Goal: Task Accomplishment & Management: Manage account settings

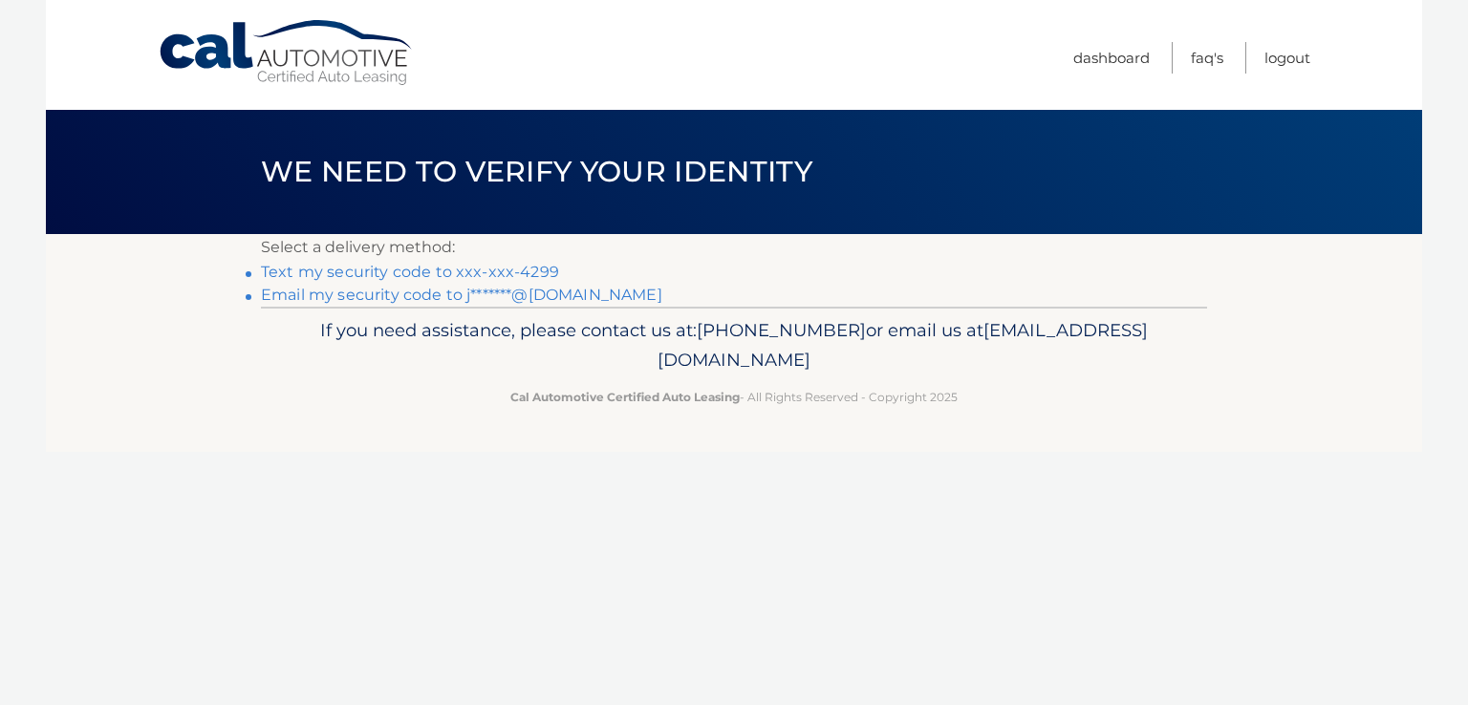
click at [429, 276] on link "Text my security code to xxx-xxx-4299" at bounding box center [410, 272] width 298 height 18
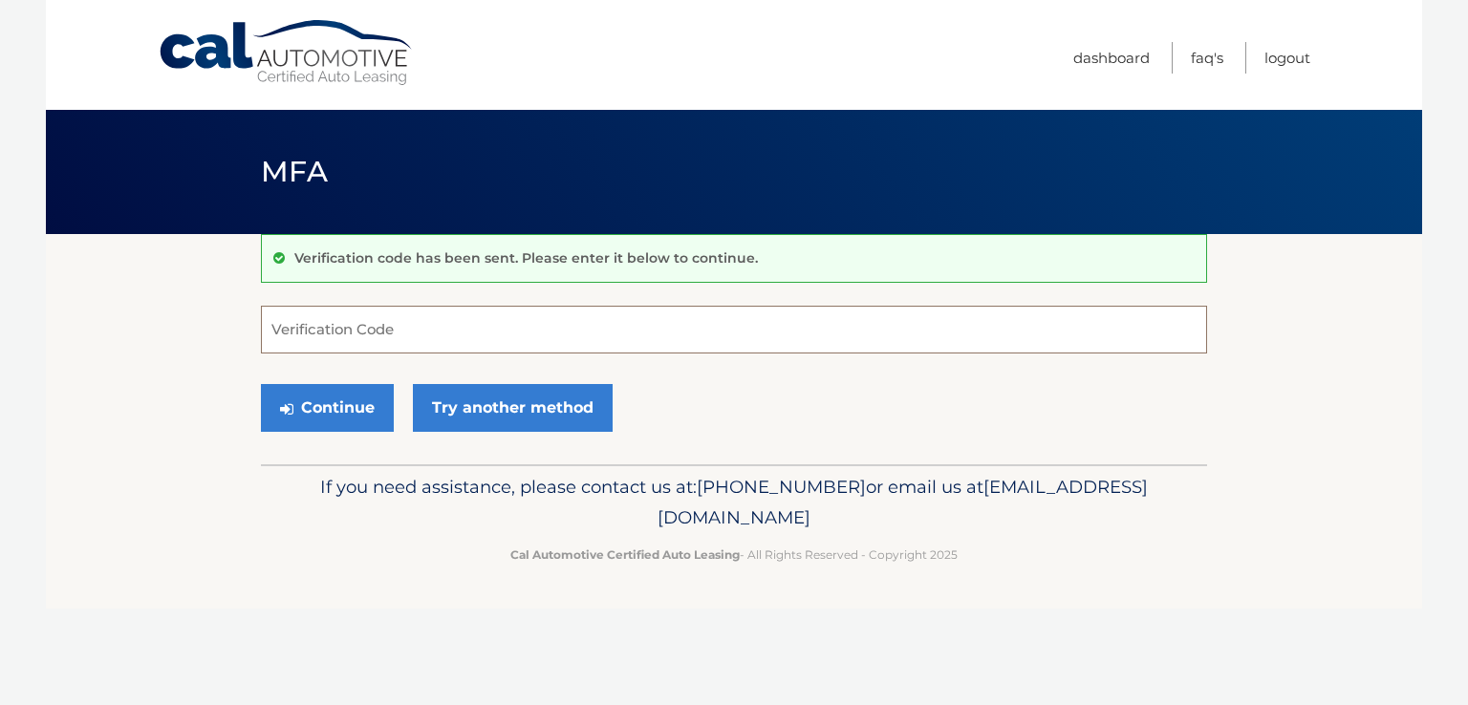
click at [391, 327] on input "Verification Code" at bounding box center [734, 330] width 946 height 48
type input "467028"
click at [319, 413] on button "Continue" at bounding box center [327, 408] width 133 height 48
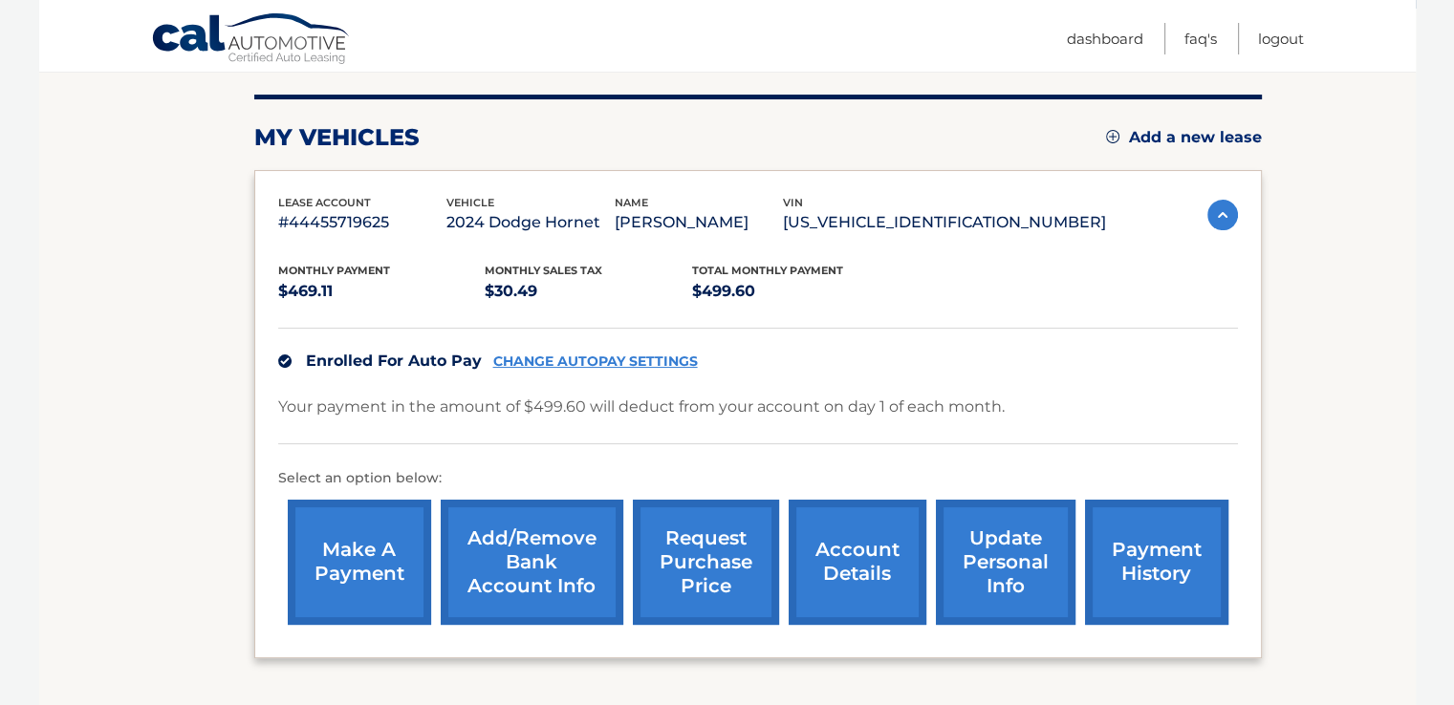
scroll to position [228, 0]
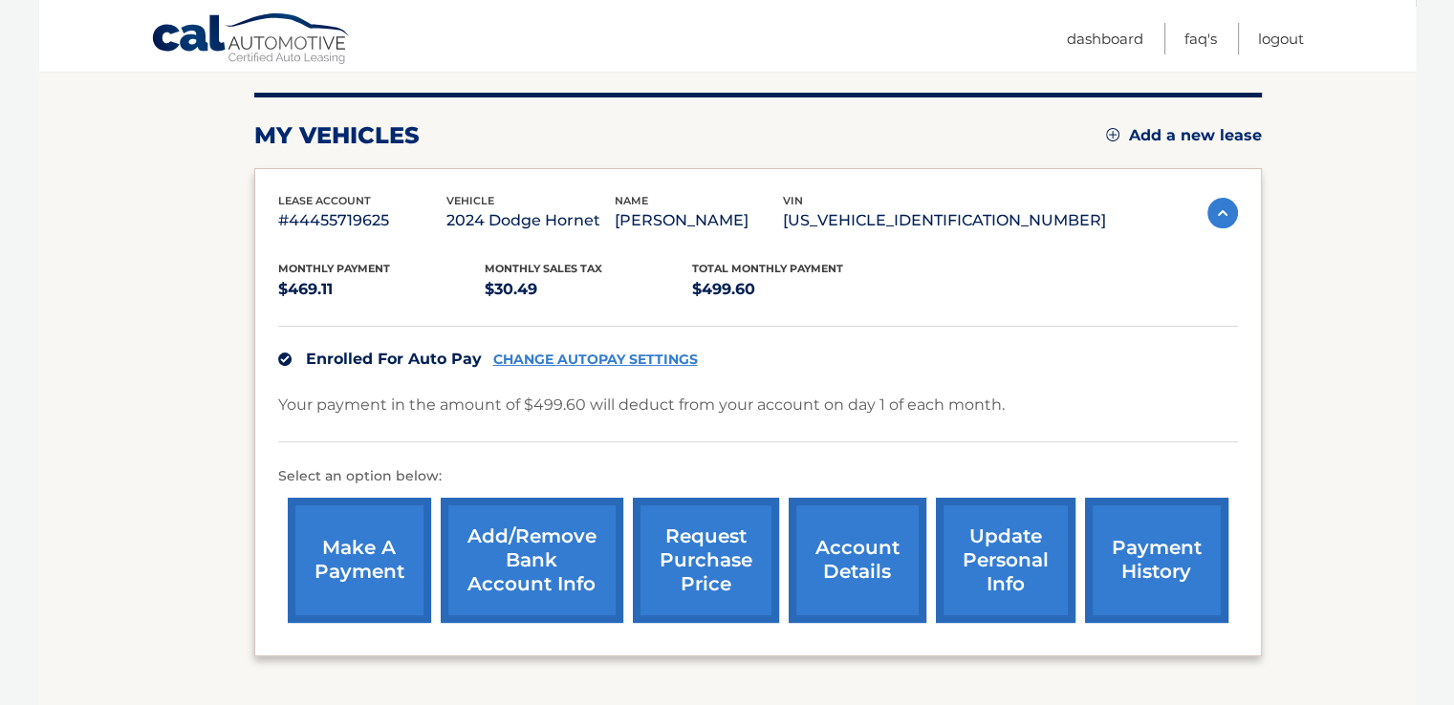
click at [869, 593] on link "account details" at bounding box center [858, 560] width 138 height 125
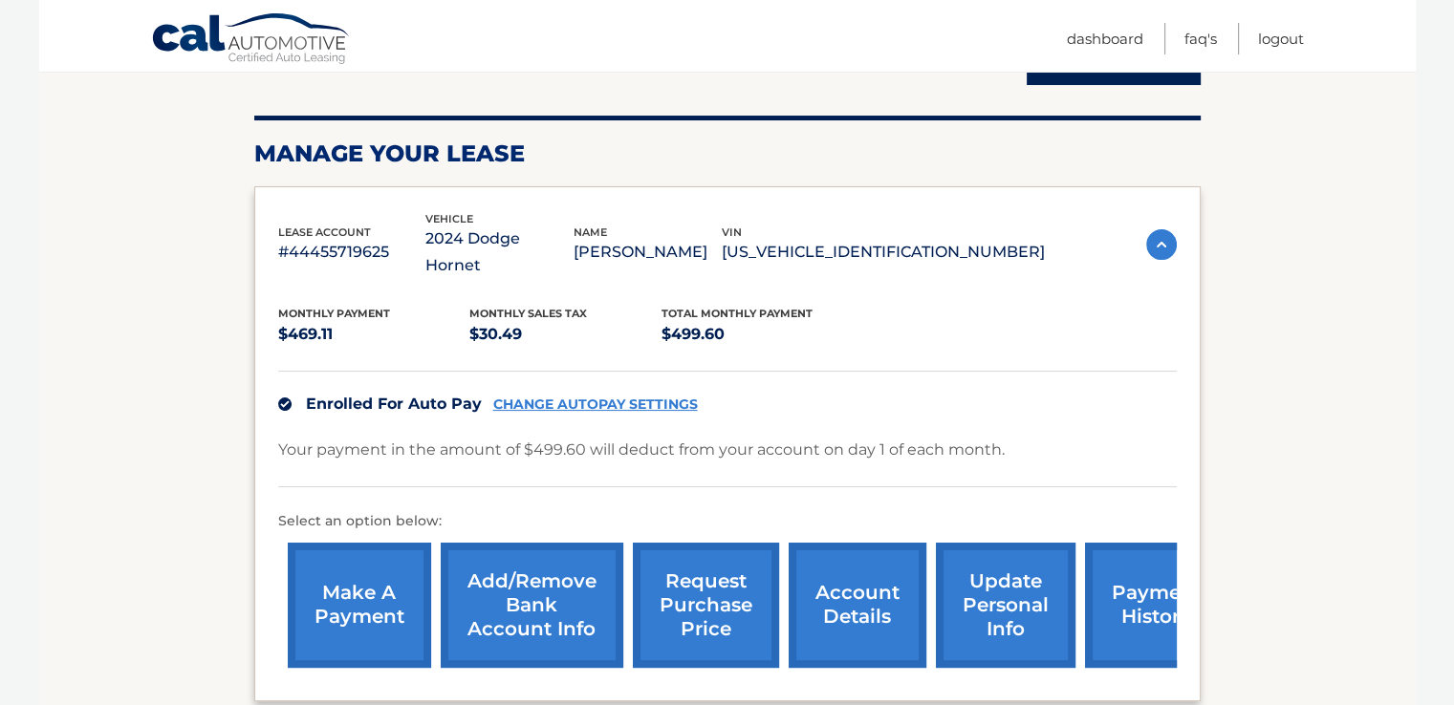
scroll to position [244, 0]
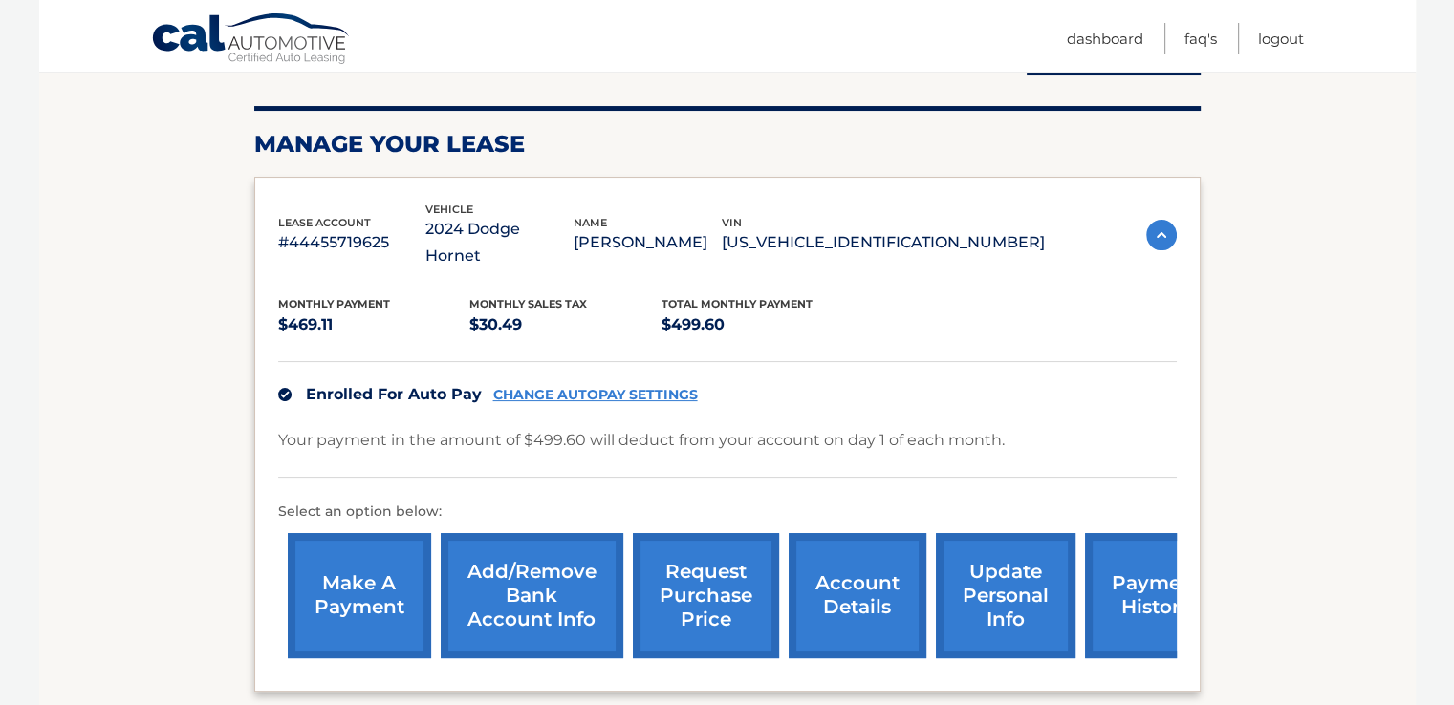
click at [581, 387] on link "CHANGE AUTOPAY SETTINGS" at bounding box center [595, 395] width 205 height 16
click at [505, 546] on link "Add/Remove bank account info" at bounding box center [532, 595] width 183 height 125
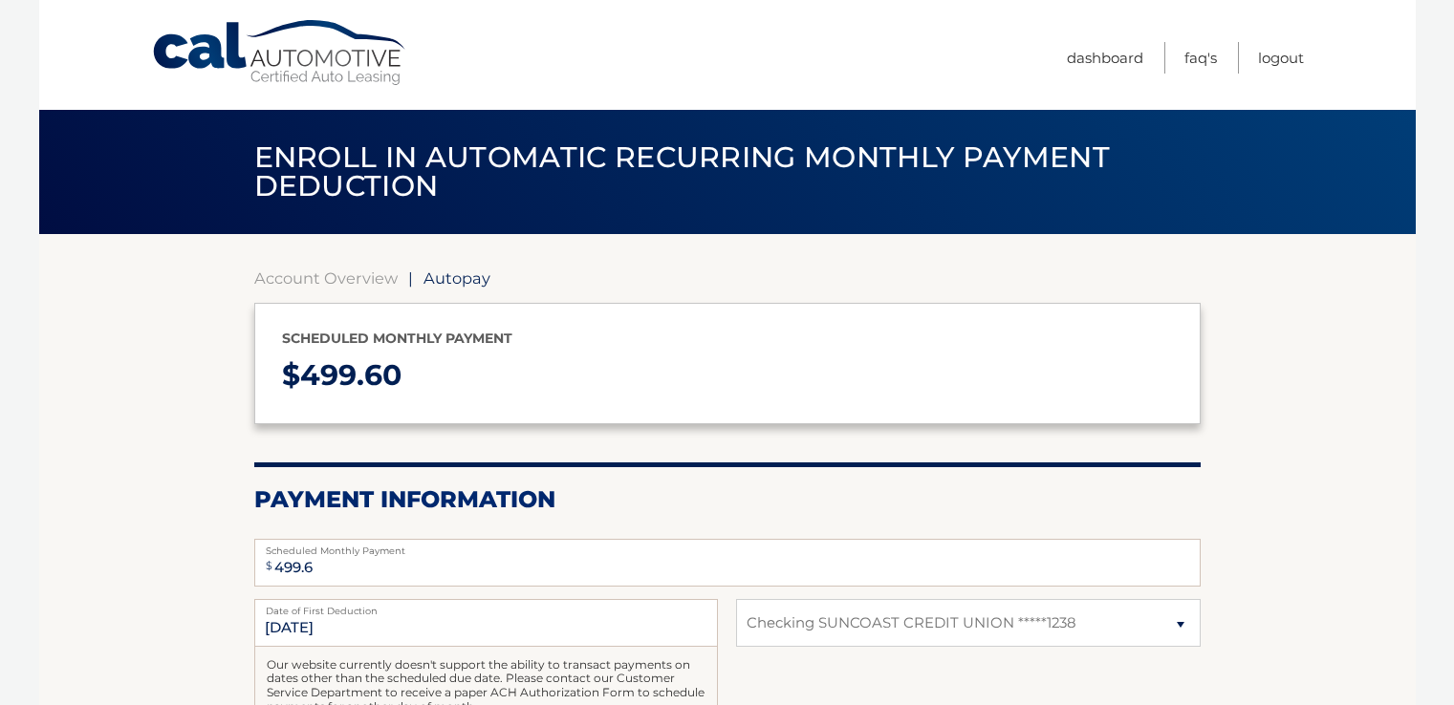
select select "YWQ2ZjZkYWYtMjA5OS00NDcxLThiMDUtMDViNzc0ZDZlZWVl"
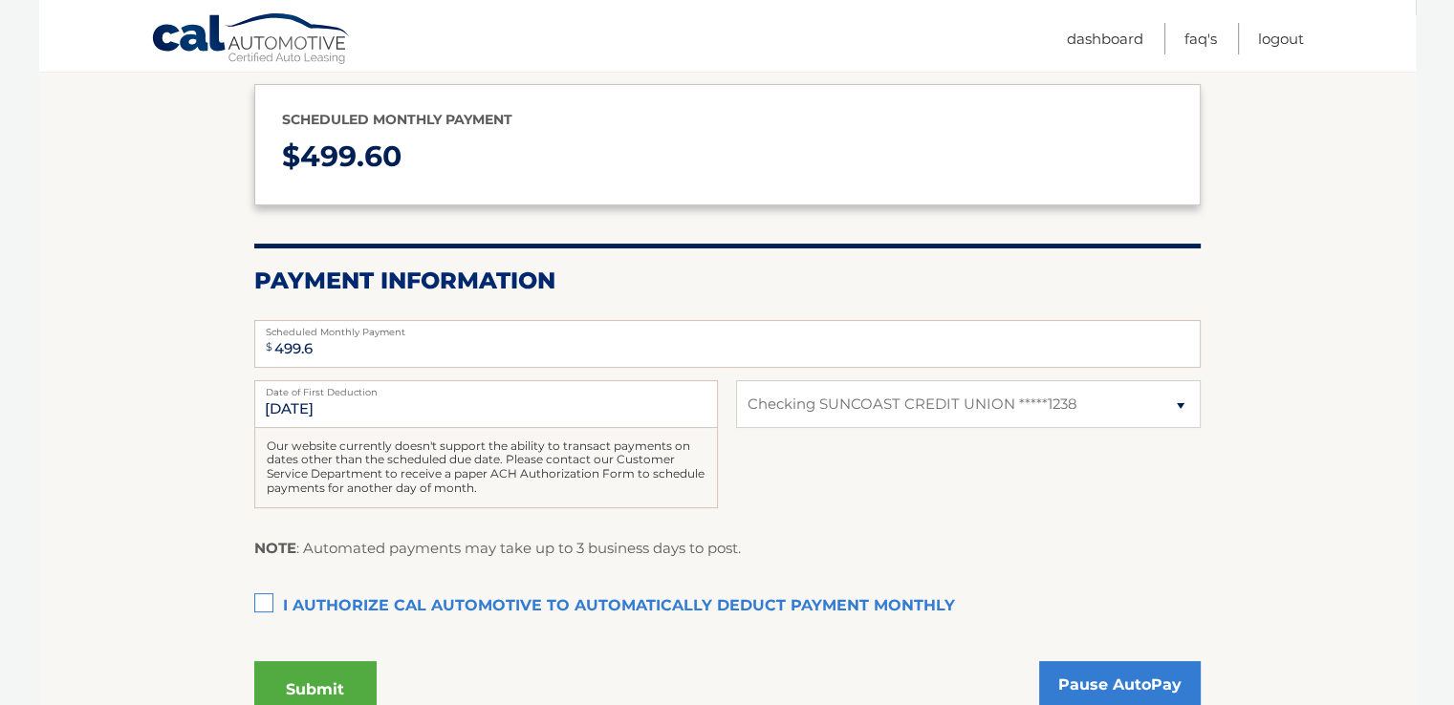
scroll to position [225, 0]
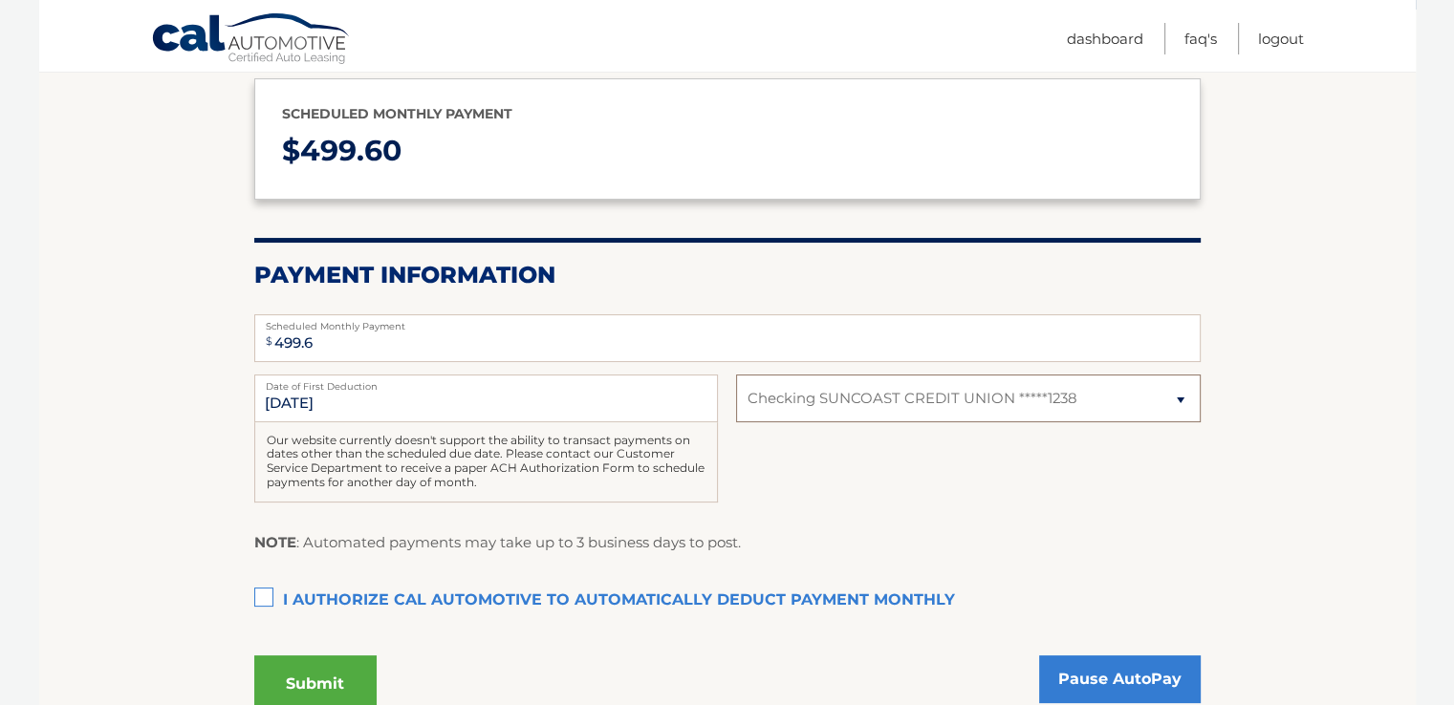
click at [1059, 418] on select "Select Bank Account Checking SUNCOAST CREDIT UNION *****1238" at bounding box center [968, 399] width 464 height 48
click at [825, 597] on label "I authorize cal automotive to automatically deduct payment monthly This checkbo…" at bounding box center [727, 601] width 946 height 38
click at [0, 0] on input "I authorize cal automotive to automatically deduct payment monthly This checkbo…" at bounding box center [0, 0] width 0 height 0
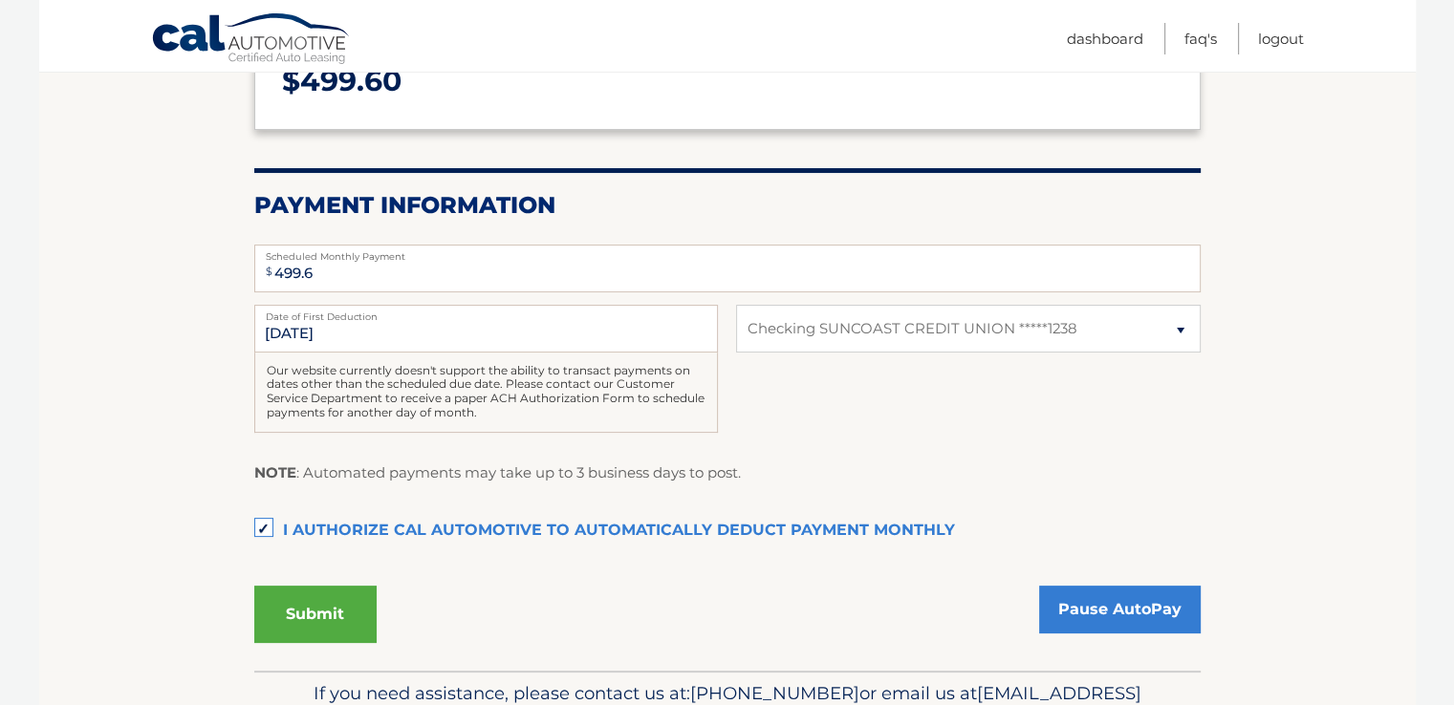
scroll to position [298, 0]
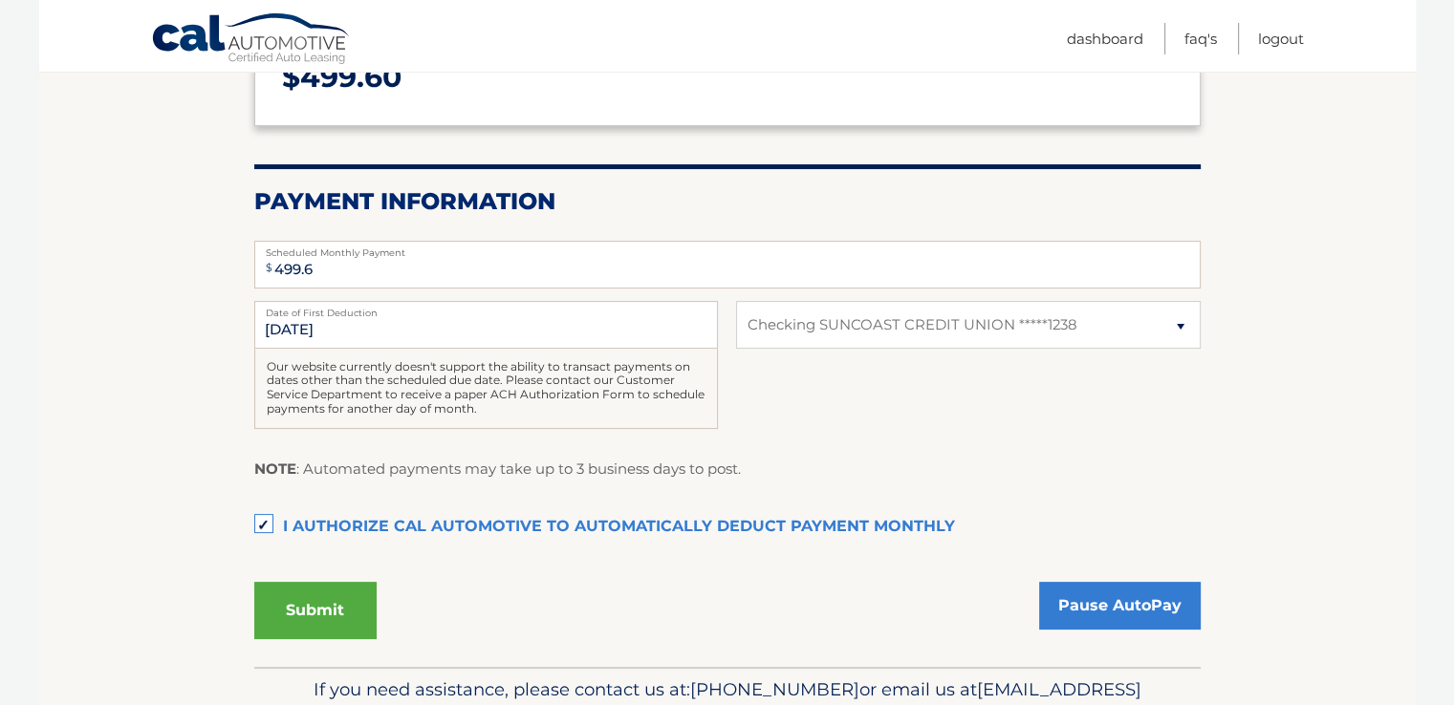
click at [257, 523] on label "I authorize cal automotive to automatically deduct payment monthly This checkbo…" at bounding box center [727, 528] width 946 height 38
click at [0, 0] on input "I authorize cal automotive to automatically deduct payment monthly This checkbo…" at bounding box center [0, 0] width 0 height 0
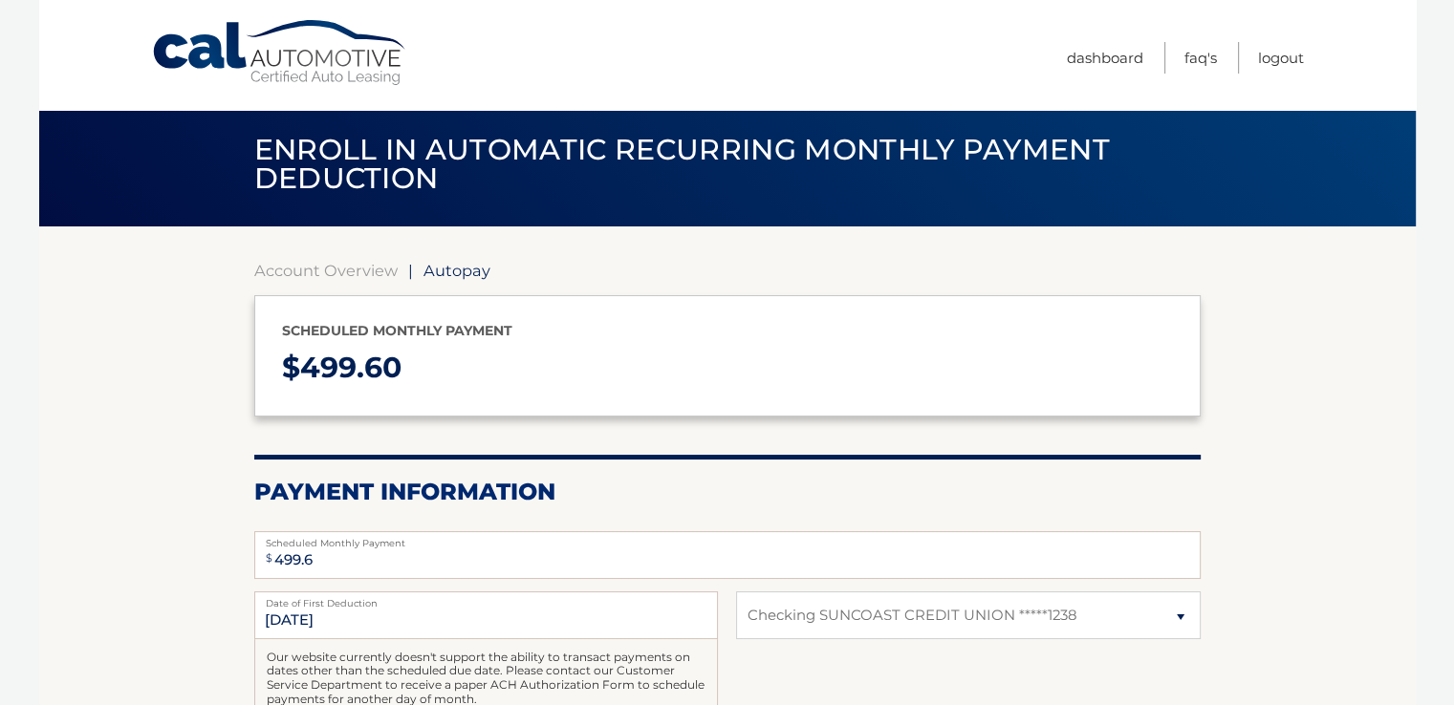
scroll to position [0, 0]
